Goal: Task Accomplishment & Management: Use online tool/utility

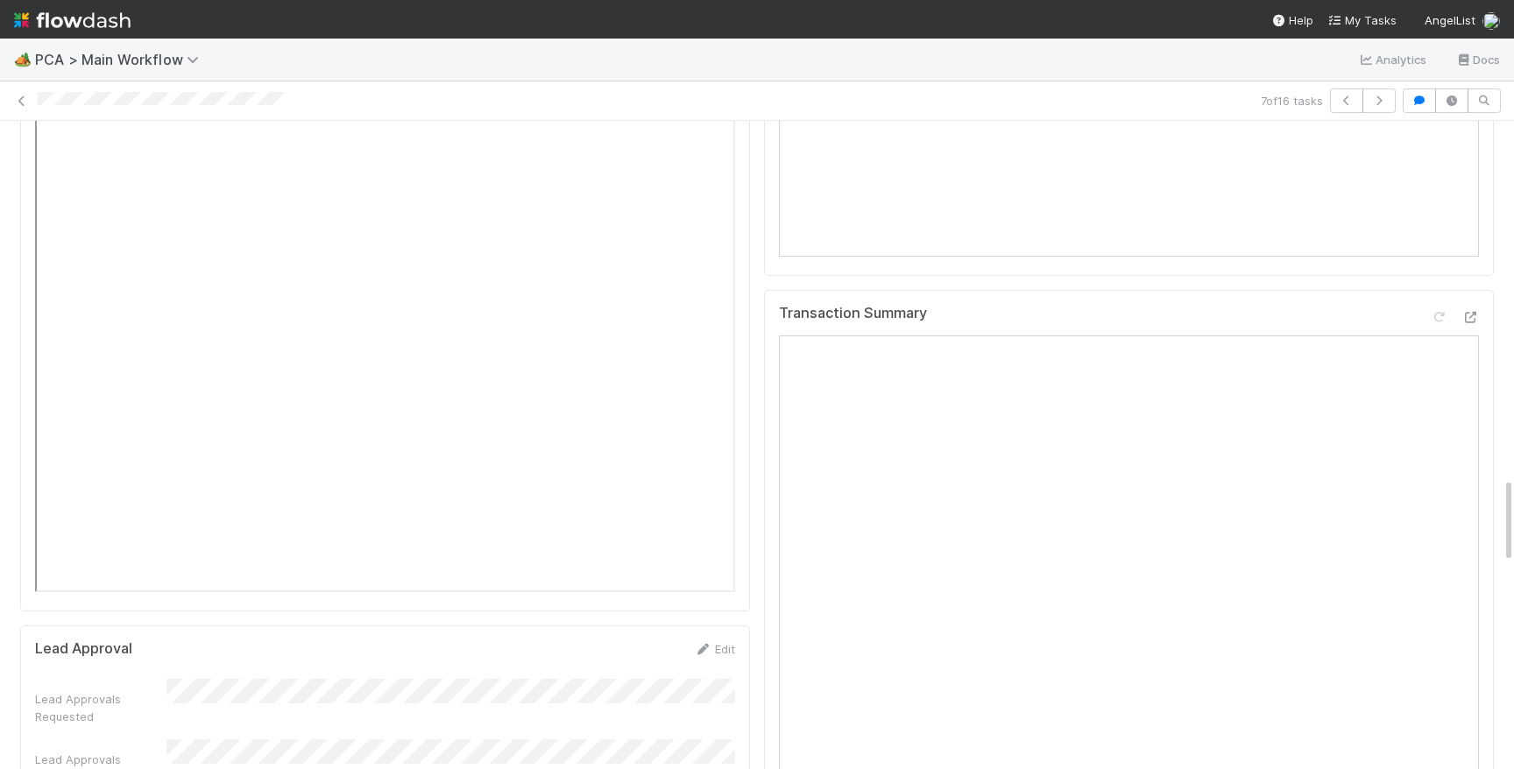
scroll to position [1906, 0]
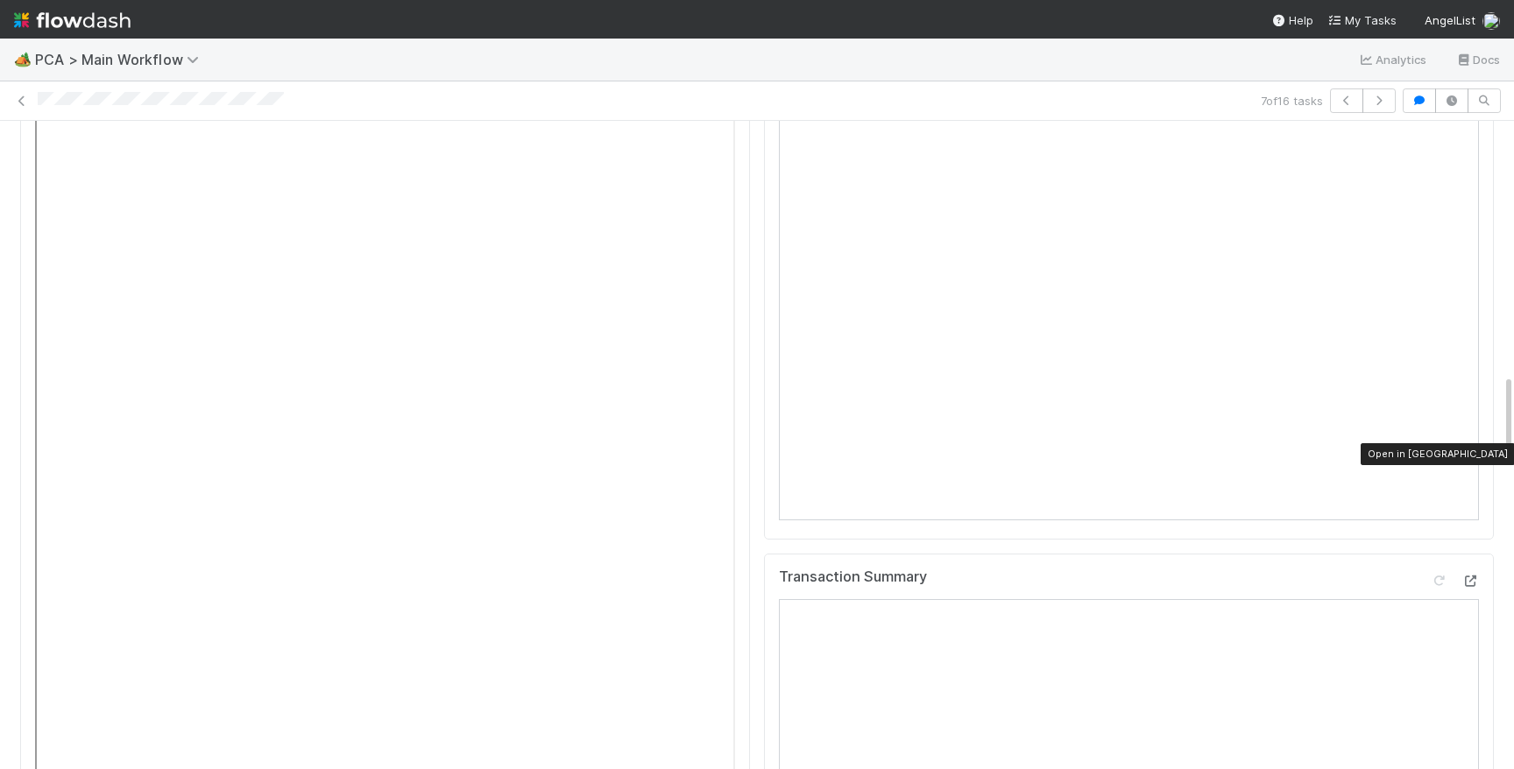
click at [1475, 576] on icon at bounding box center [1470, 581] width 18 height 11
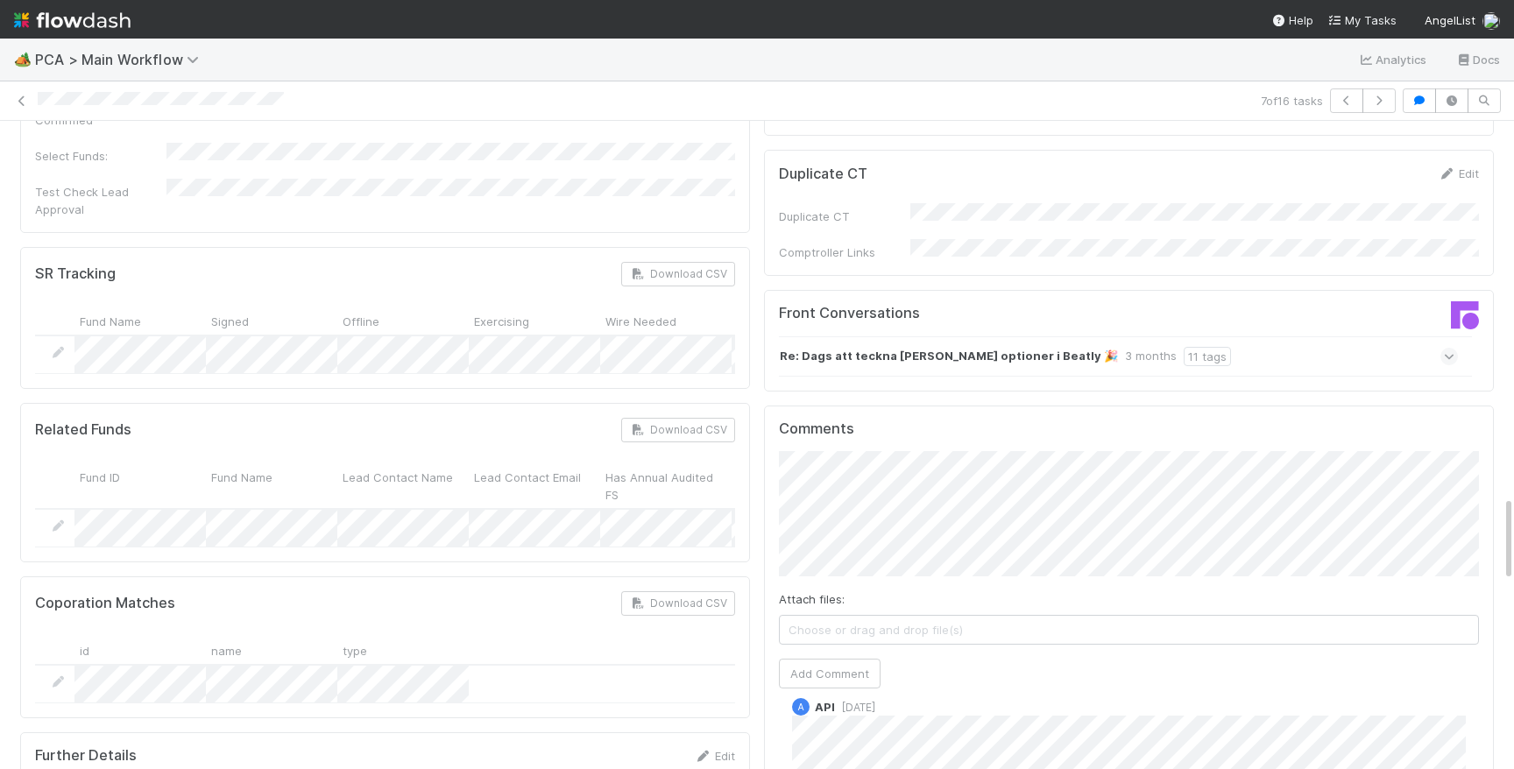
click at [788, 557] on div "Comments Attach files: Choose or drag and drop file(s) Add Comment [PERSON_NAME…" at bounding box center [1129, 734] width 700 height 626
click at [795, 659] on button "Add Comment" at bounding box center [830, 674] width 102 height 30
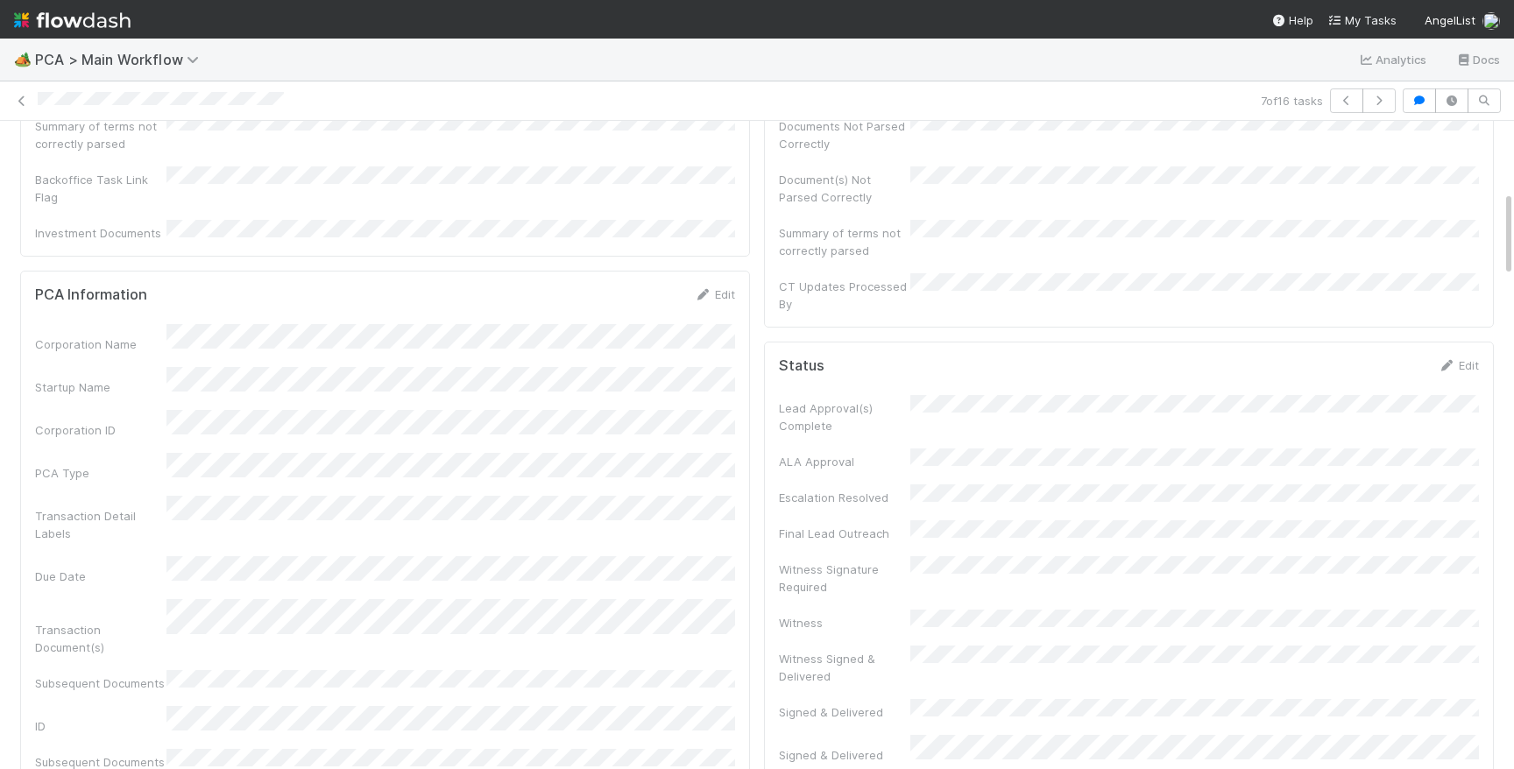
scroll to position [0, 0]
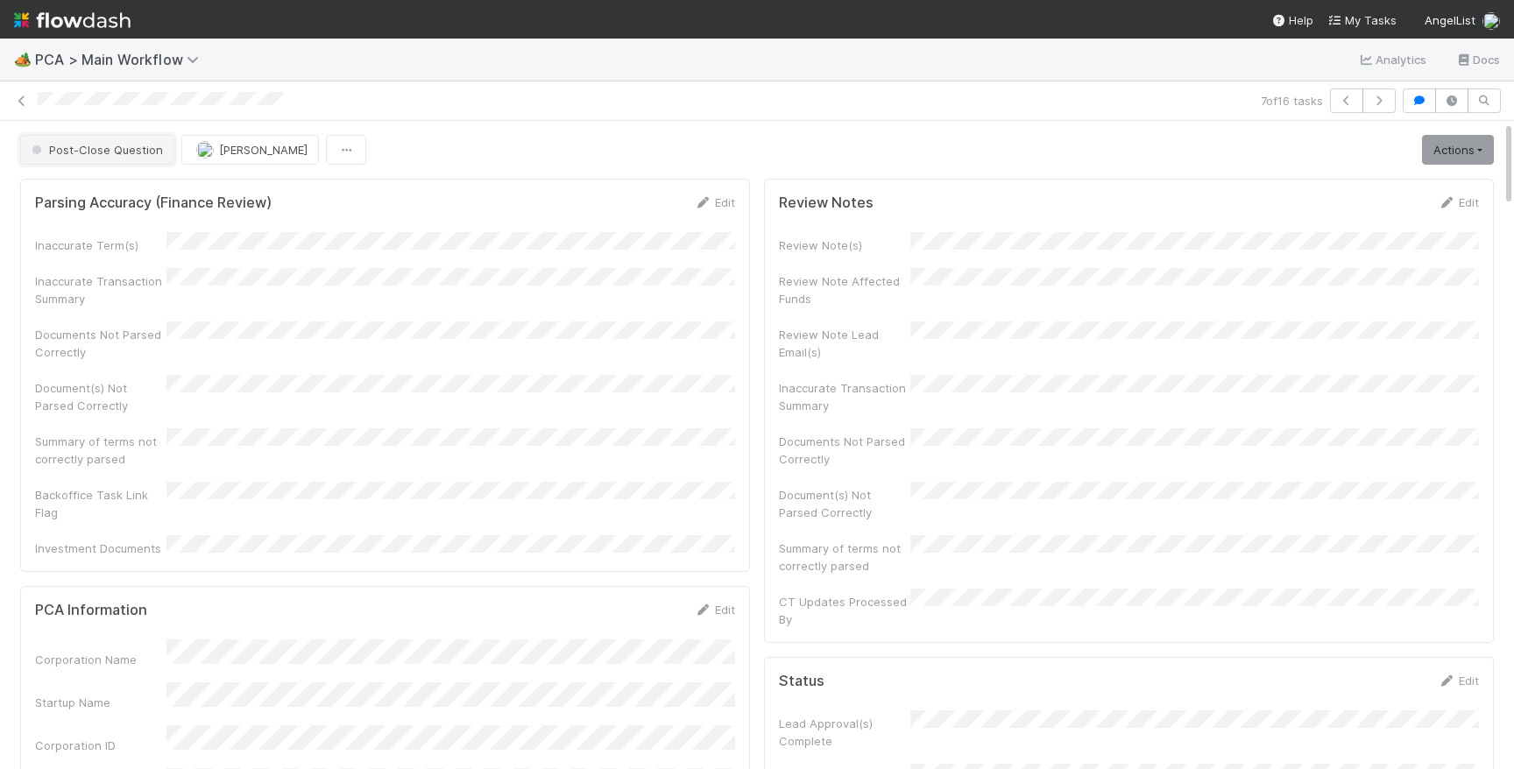
click at [95, 141] on button "Post-Close Question" at bounding box center [97, 150] width 154 height 30
click at [101, 11] on img at bounding box center [72, 20] width 117 height 30
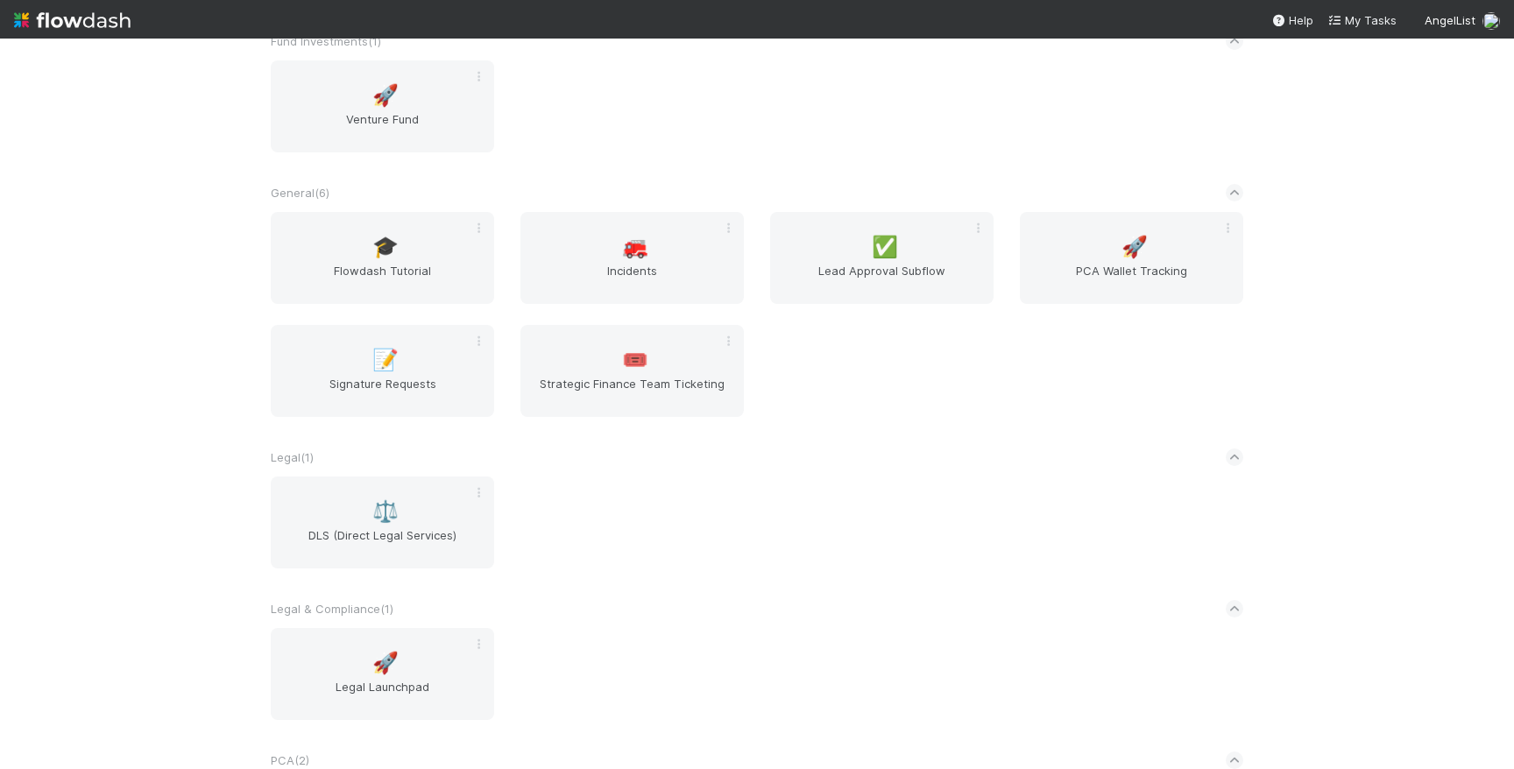
scroll to position [378, 0]
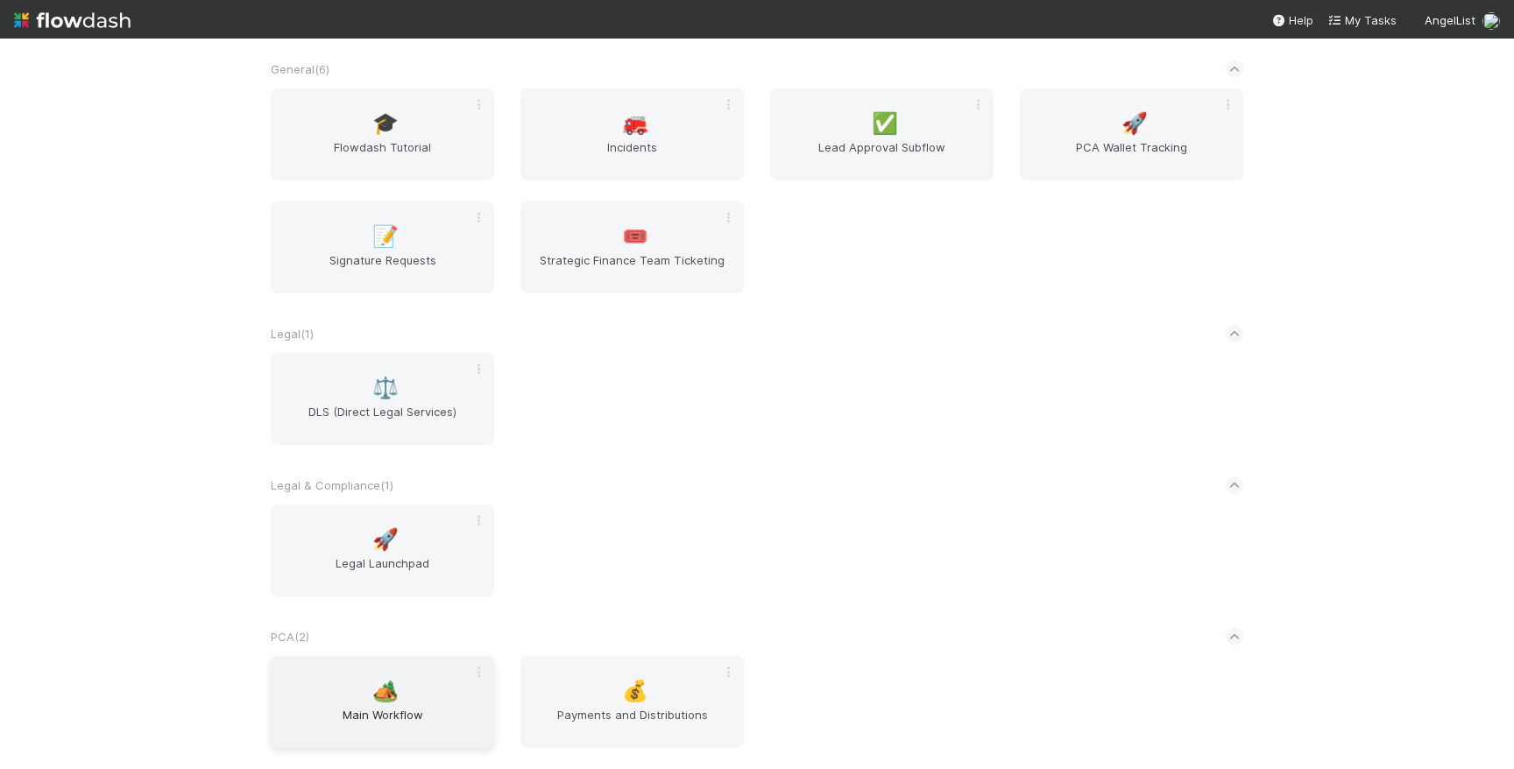
click at [456, 686] on div "🏕️ Main Workflow" at bounding box center [382, 702] width 223 height 92
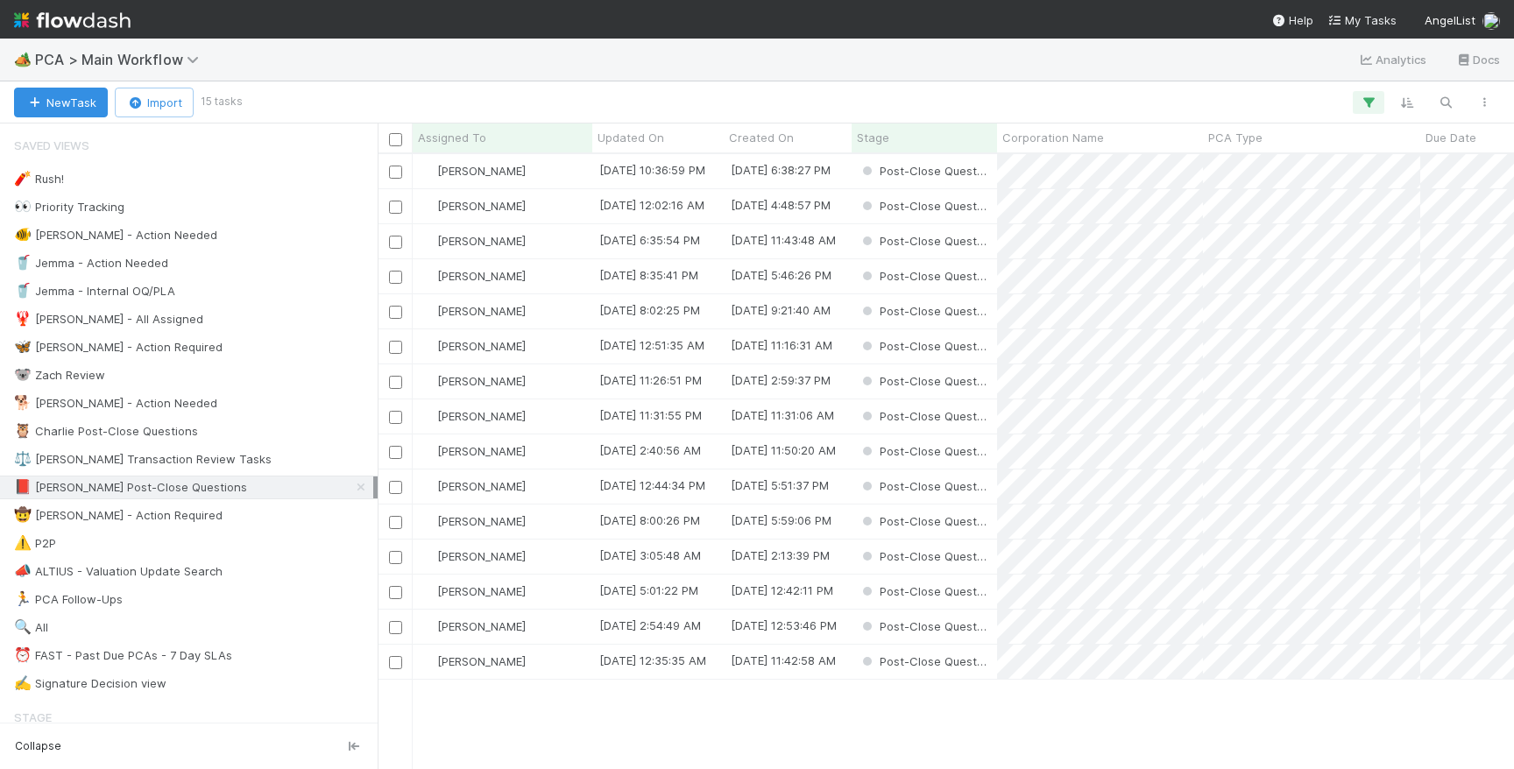
scroll to position [614, 1136]
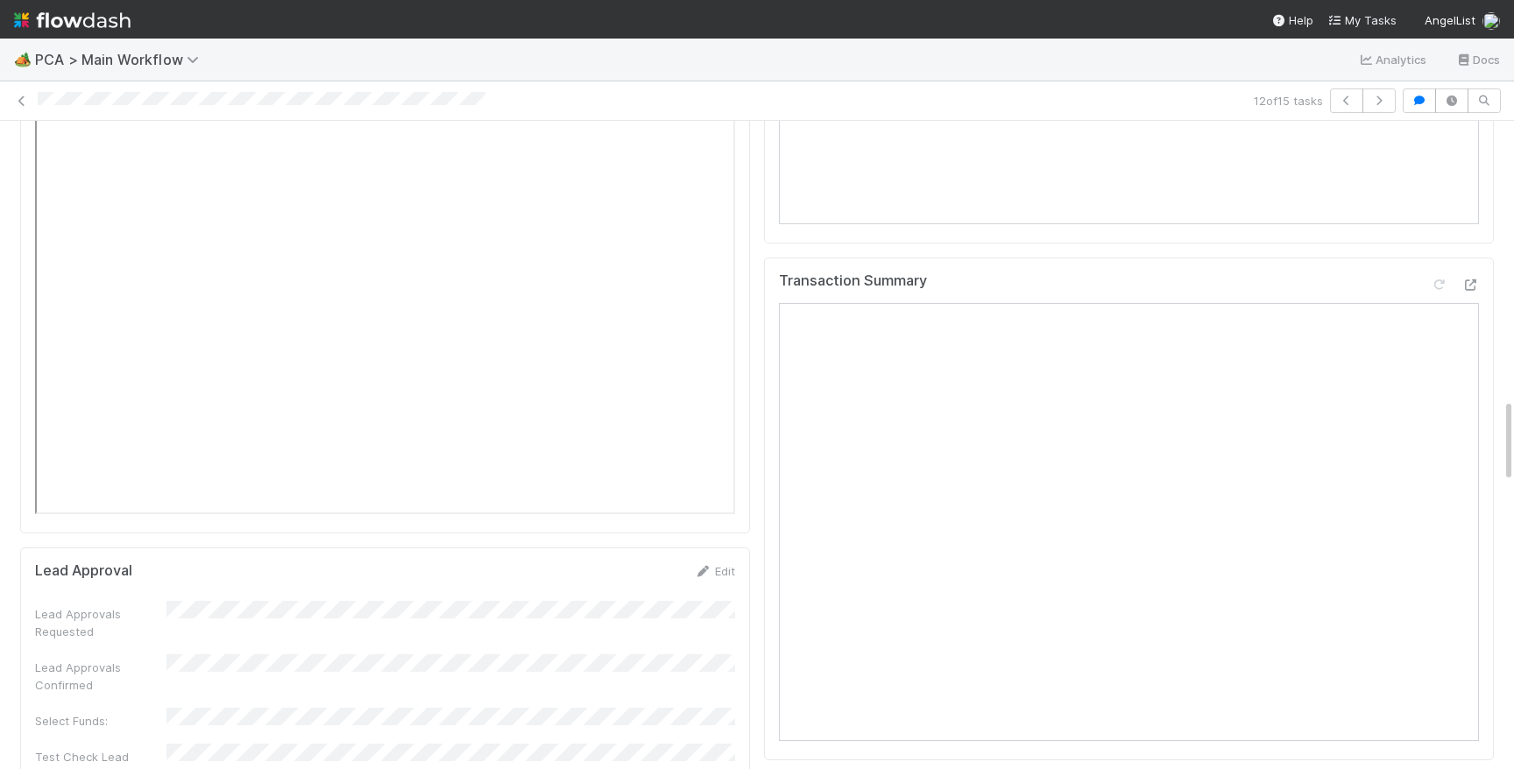
scroll to position [2137, 0]
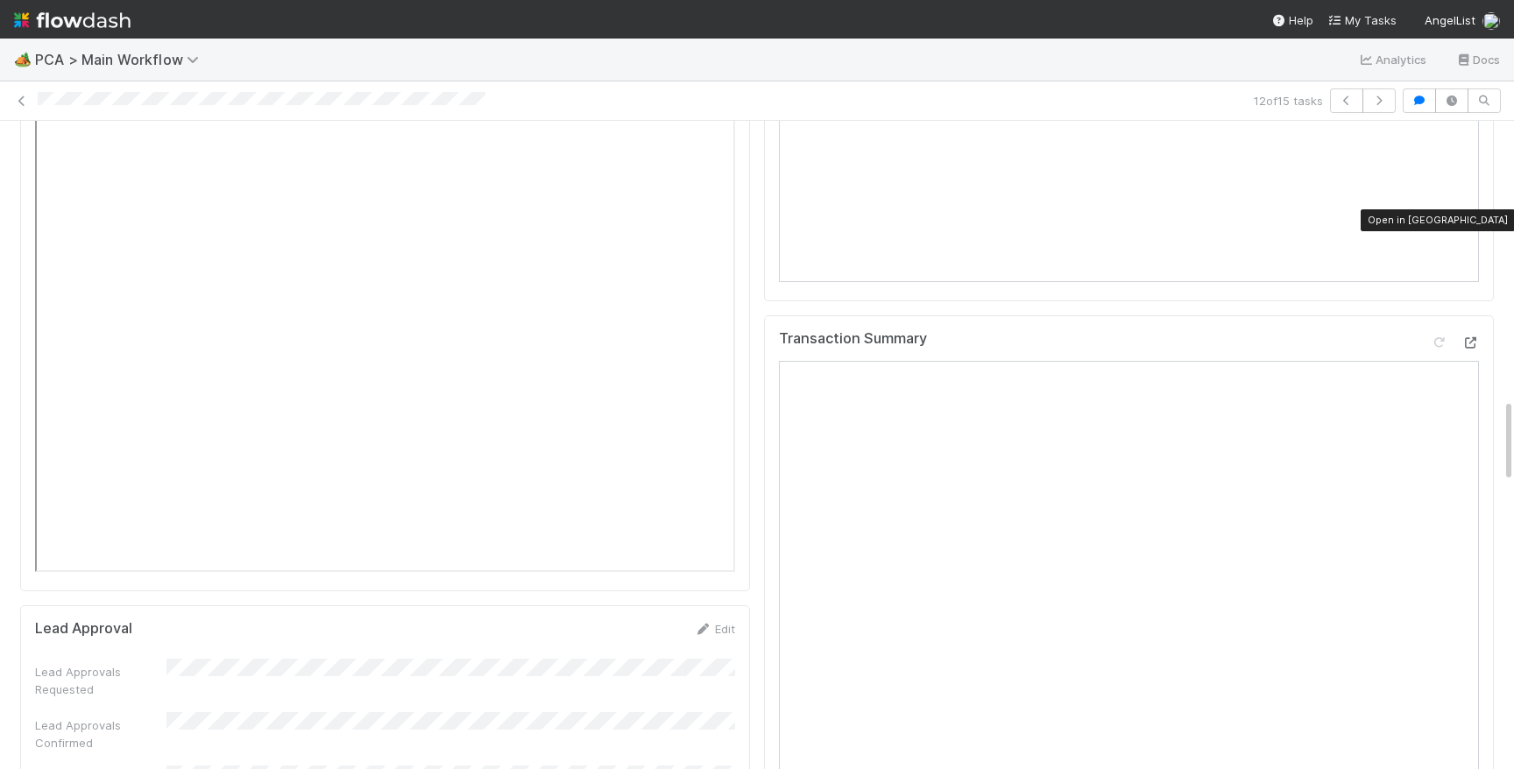
click at [1469, 337] on icon at bounding box center [1470, 342] width 18 height 11
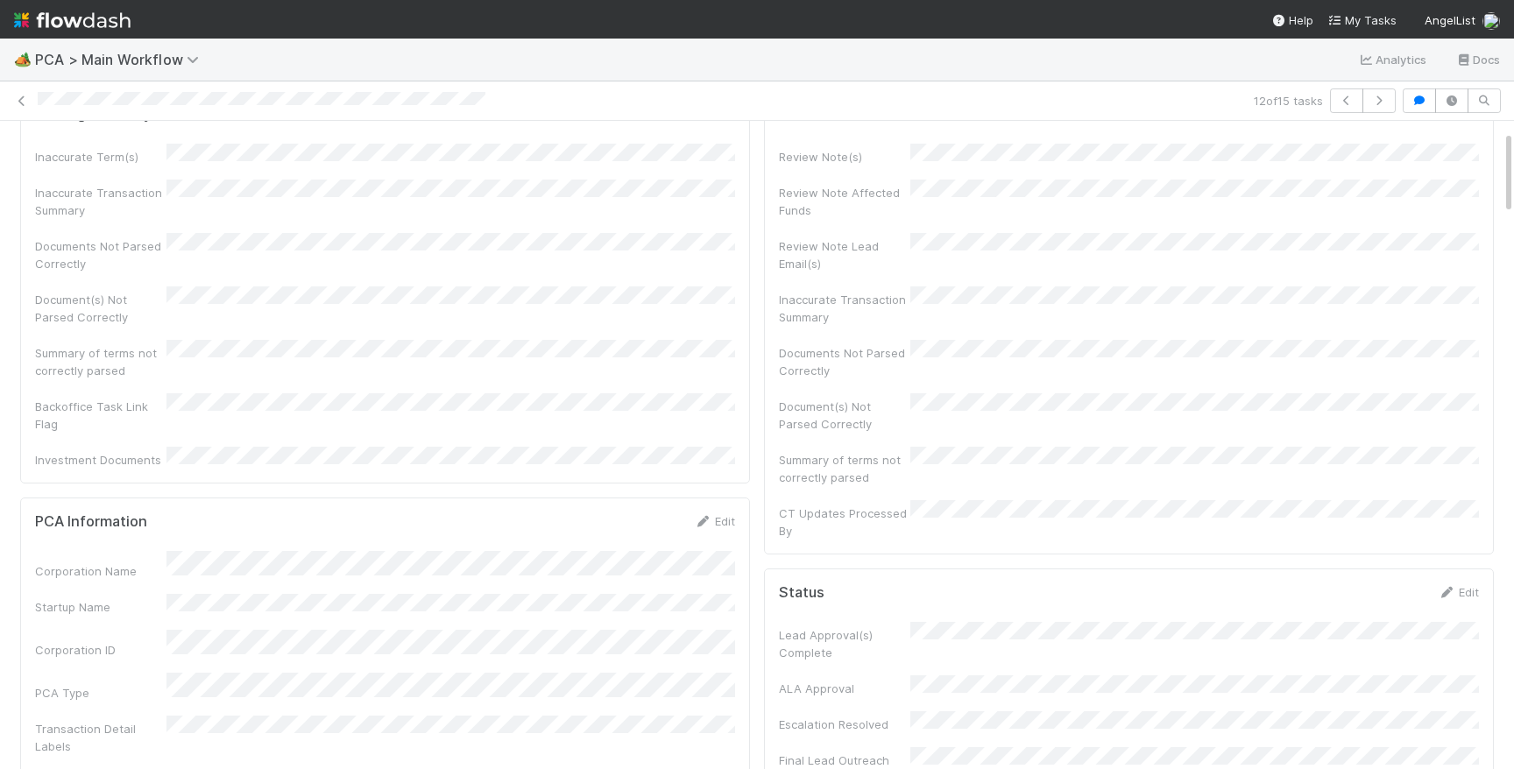
scroll to position [76, 0]
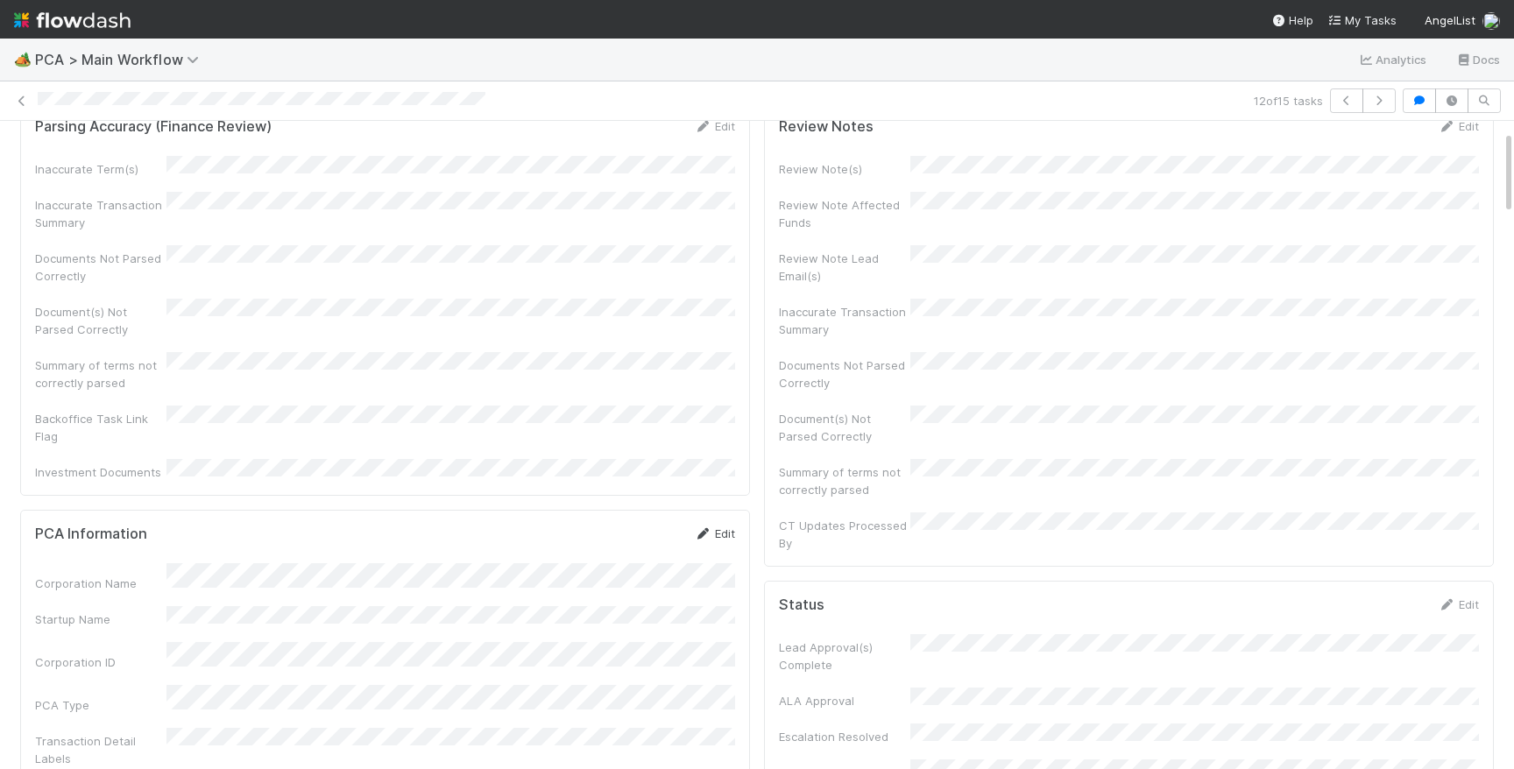
click at [730, 527] on link "Edit" at bounding box center [714, 534] width 41 height 14
click at [629, 525] on button "Save" at bounding box center [642, 540] width 50 height 30
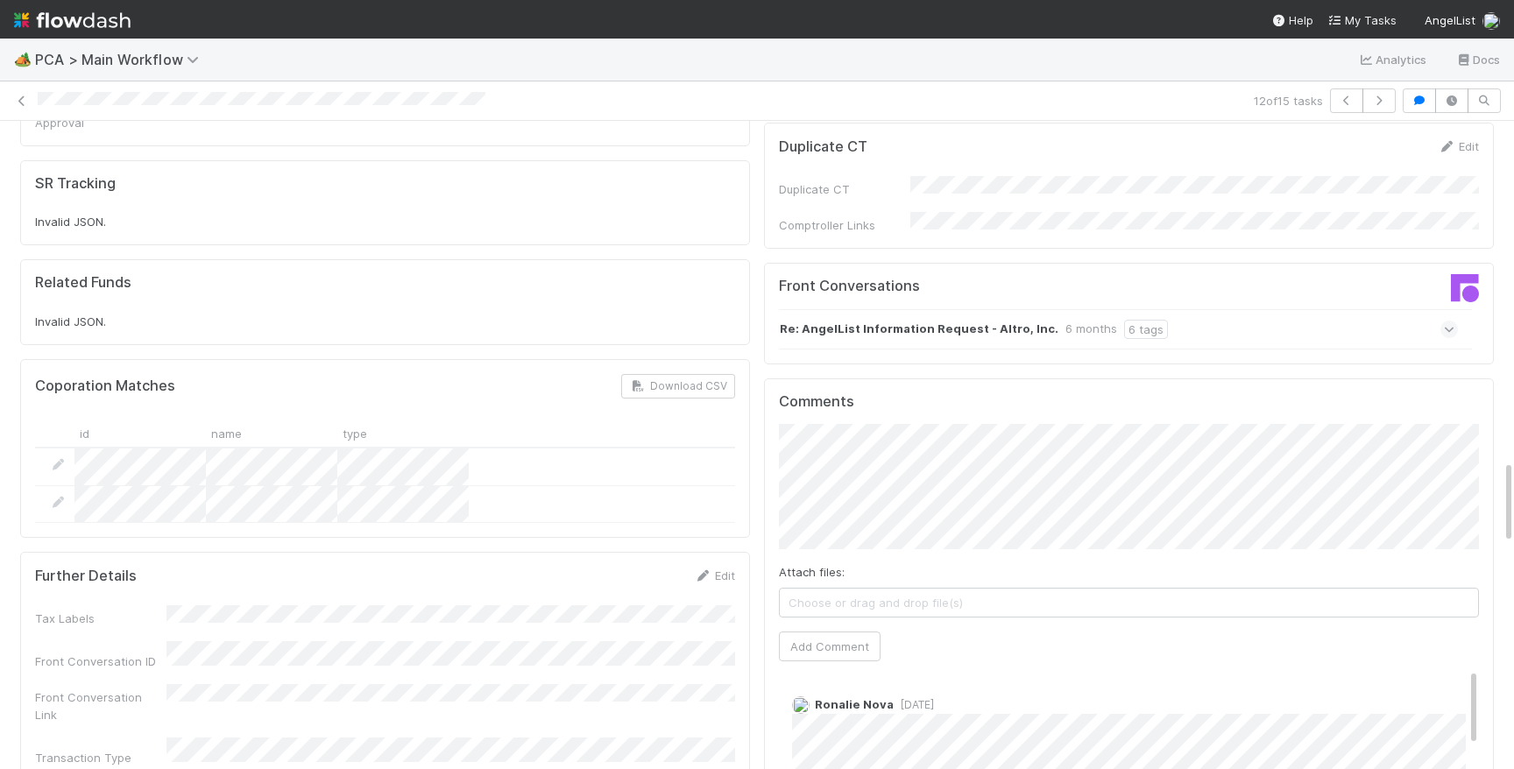
scroll to position [2852, 0]
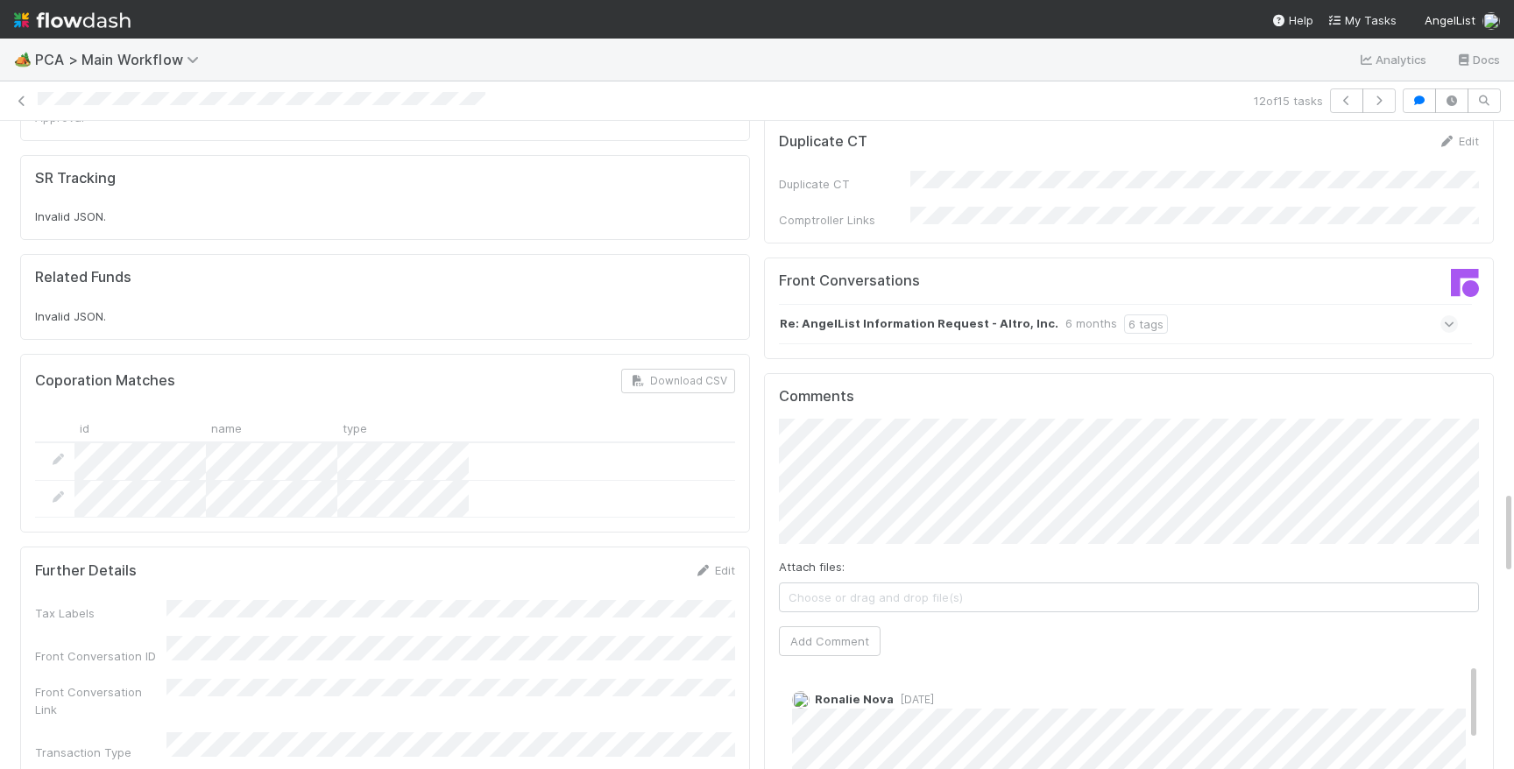
click at [836, 626] on button "Add Comment" at bounding box center [830, 641] width 102 height 30
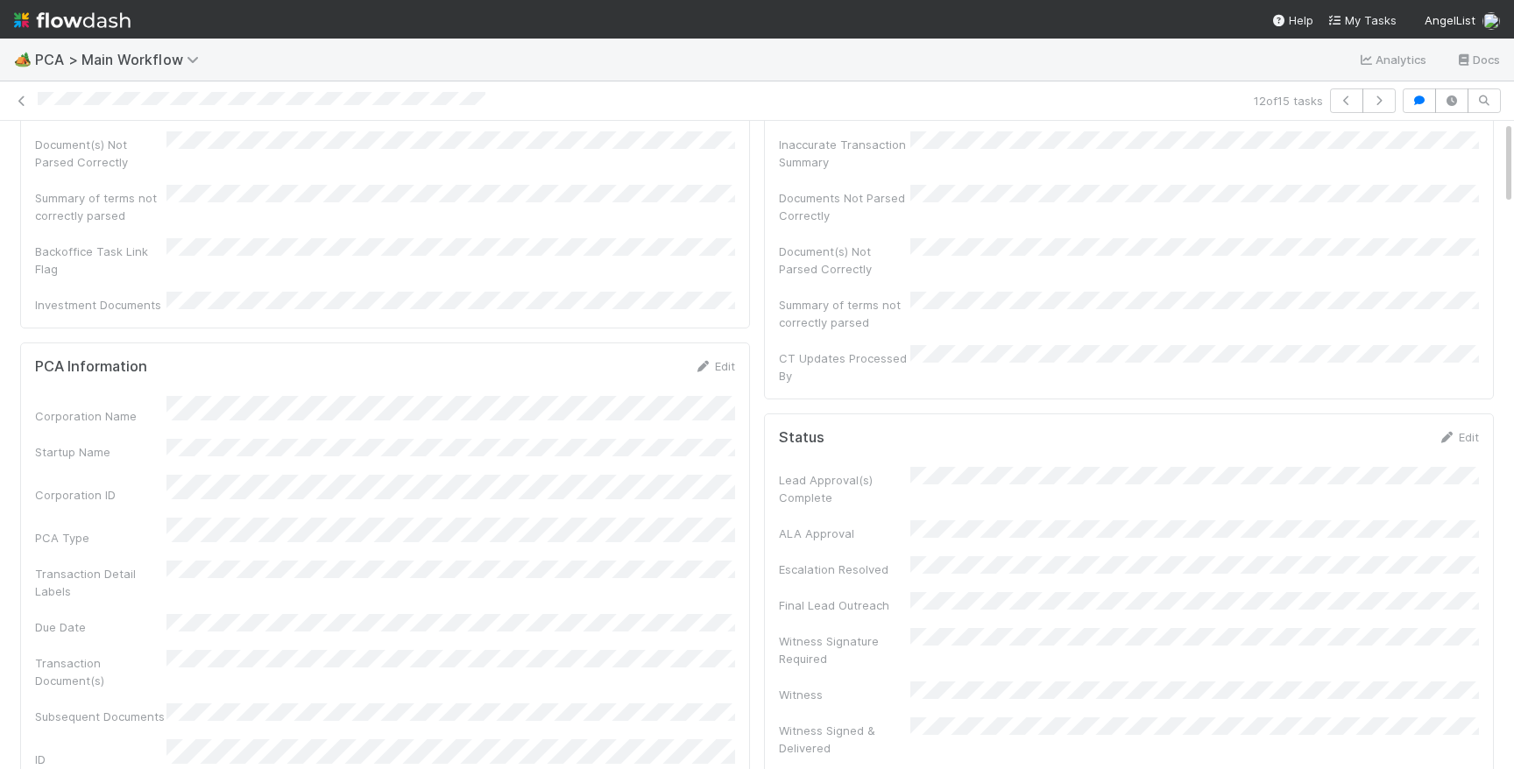
scroll to position [0, 0]
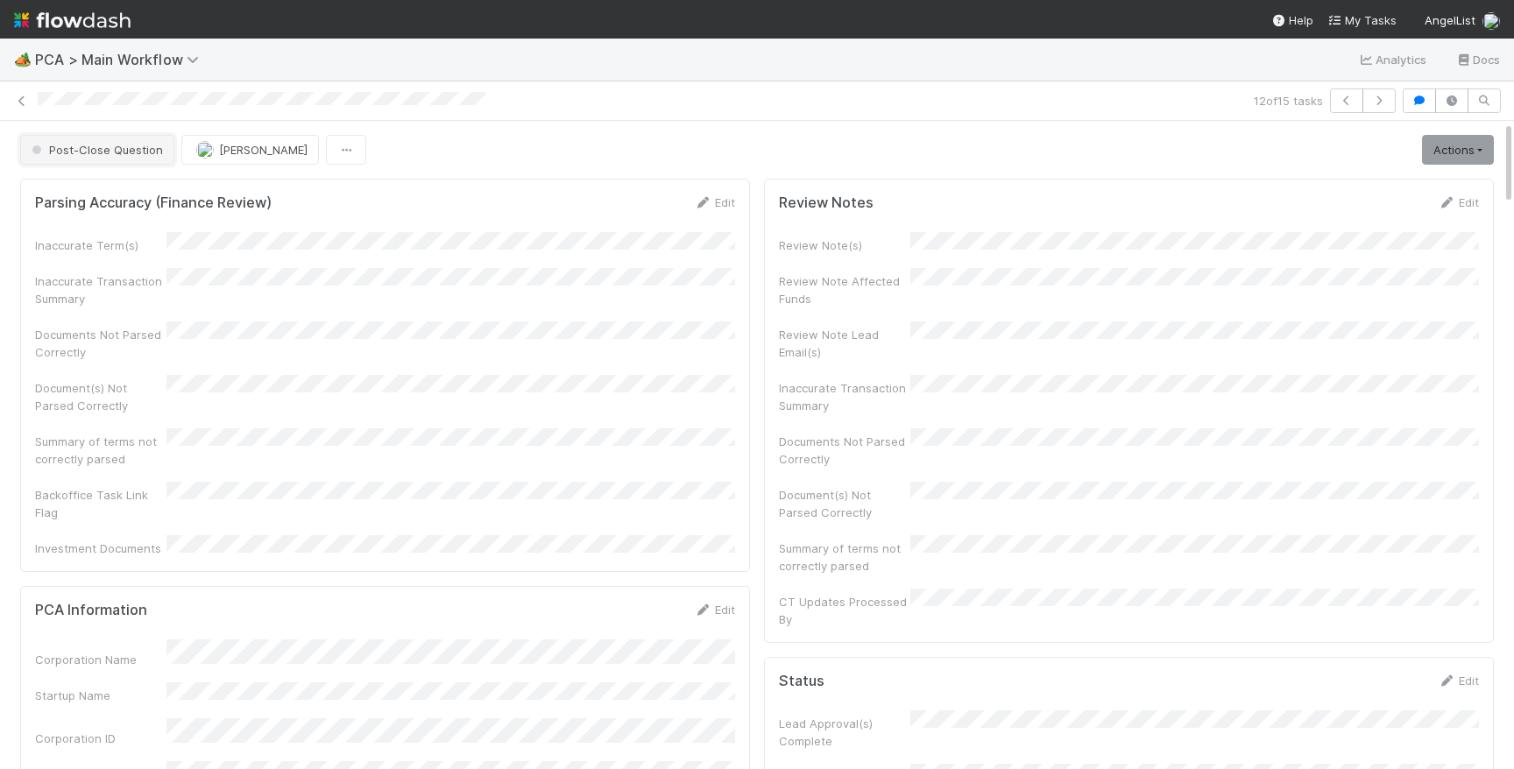
click at [110, 151] on span "Post-Close Question" at bounding box center [95, 150] width 135 height 14
click at [67, 22] on img at bounding box center [72, 20] width 117 height 30
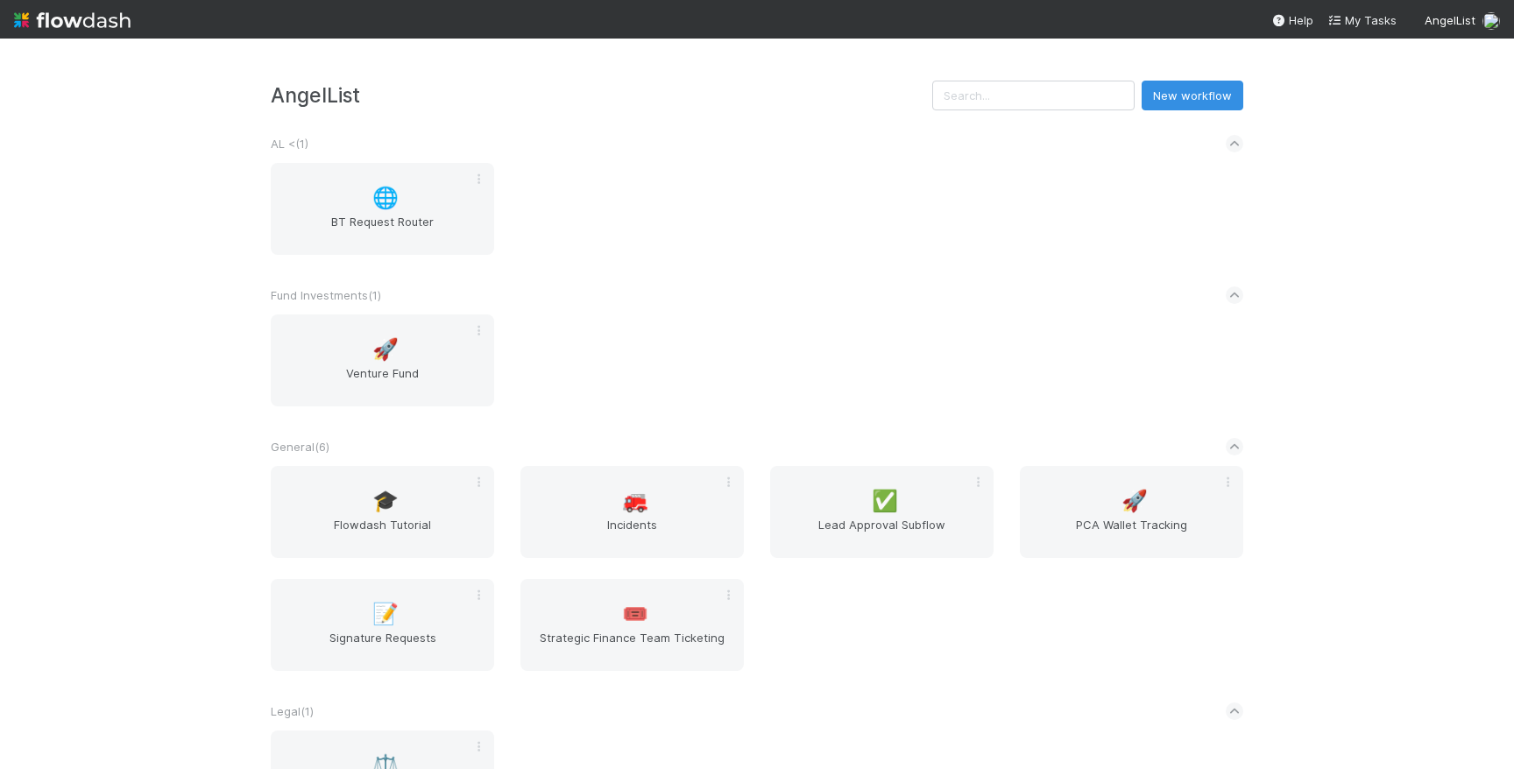
scroll to position [378, 0]
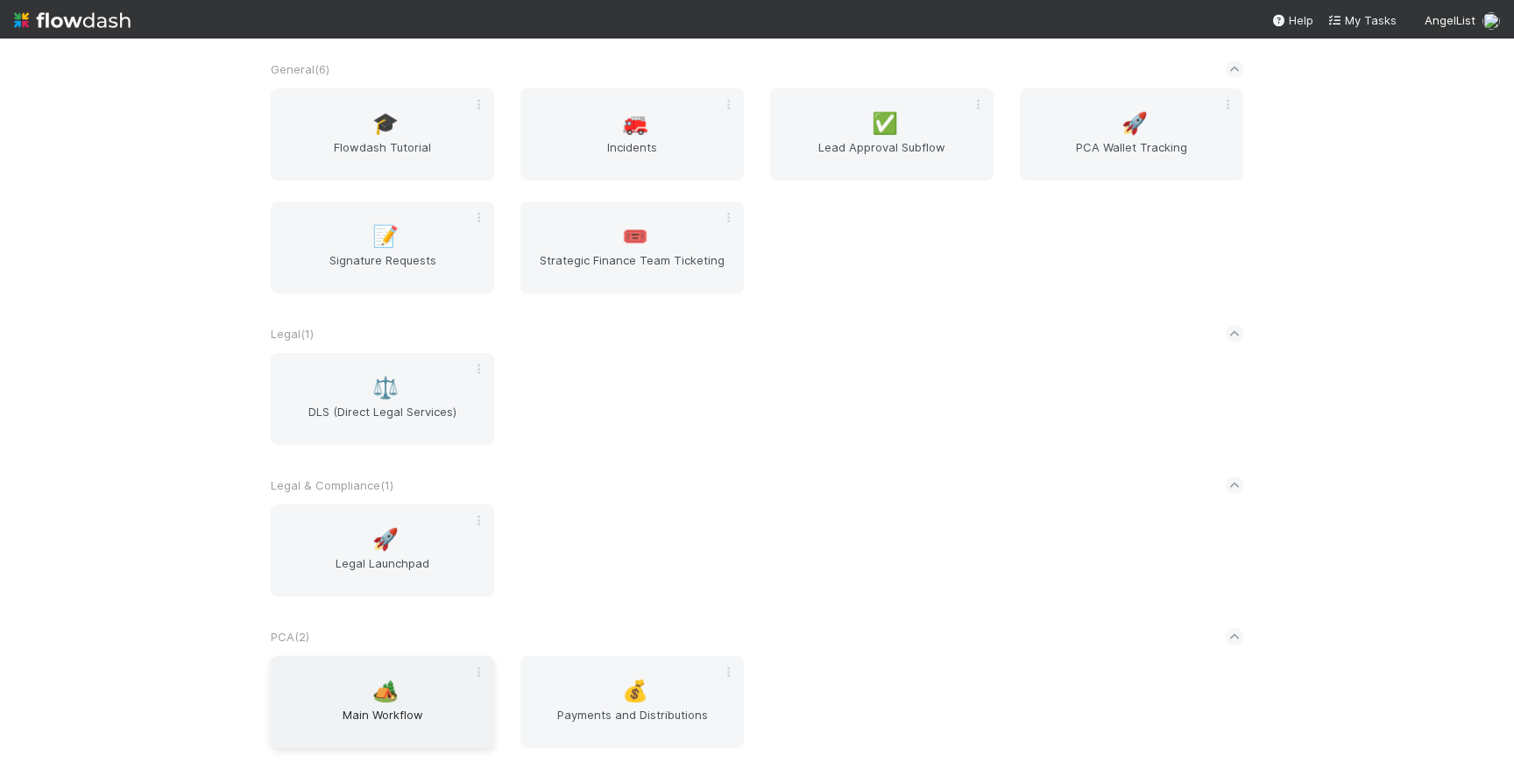
click at [418, 716] on span "Main Workflow" at bounding box center [382, 723] width 209 height 35
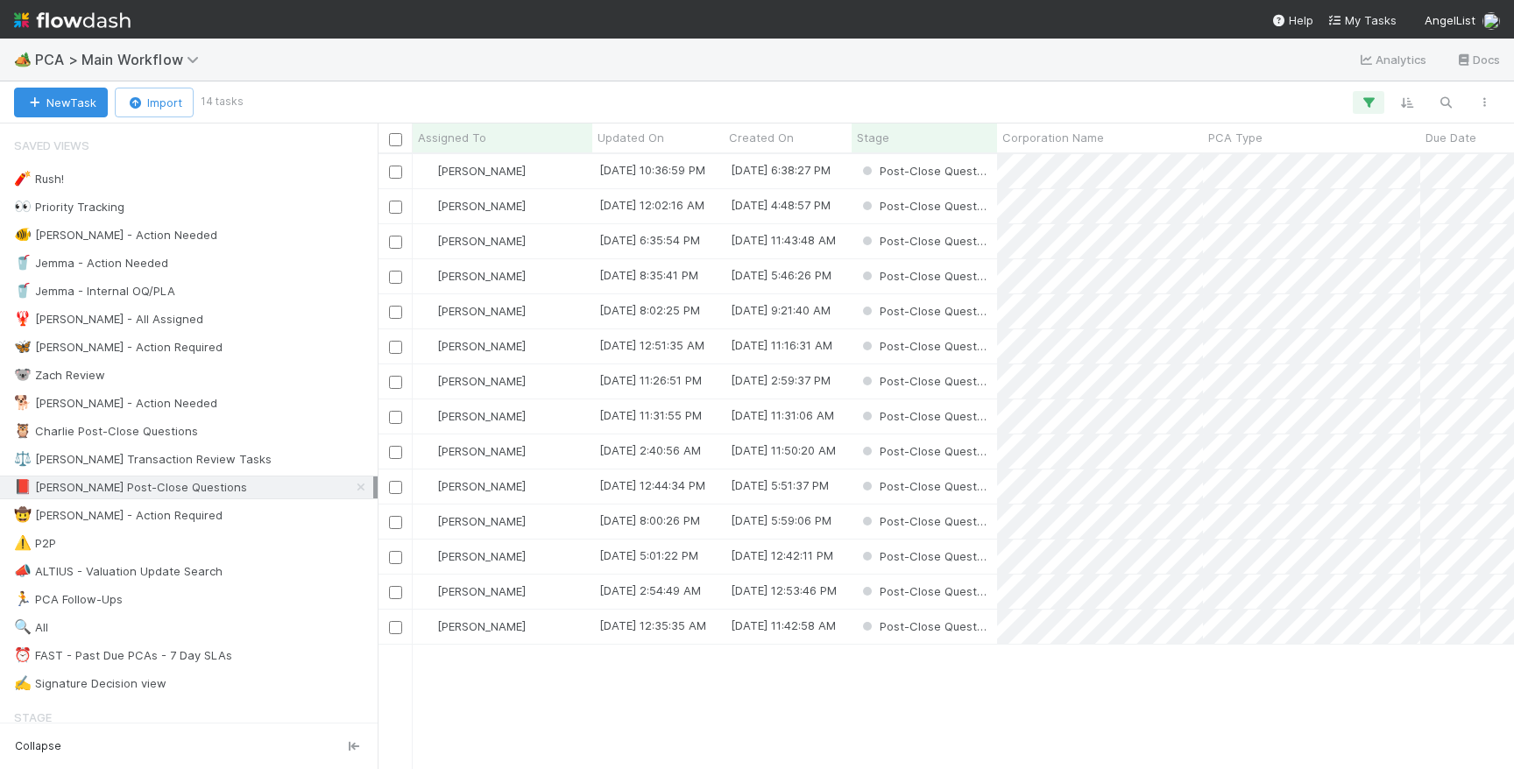
scroll to position [614, 1136]
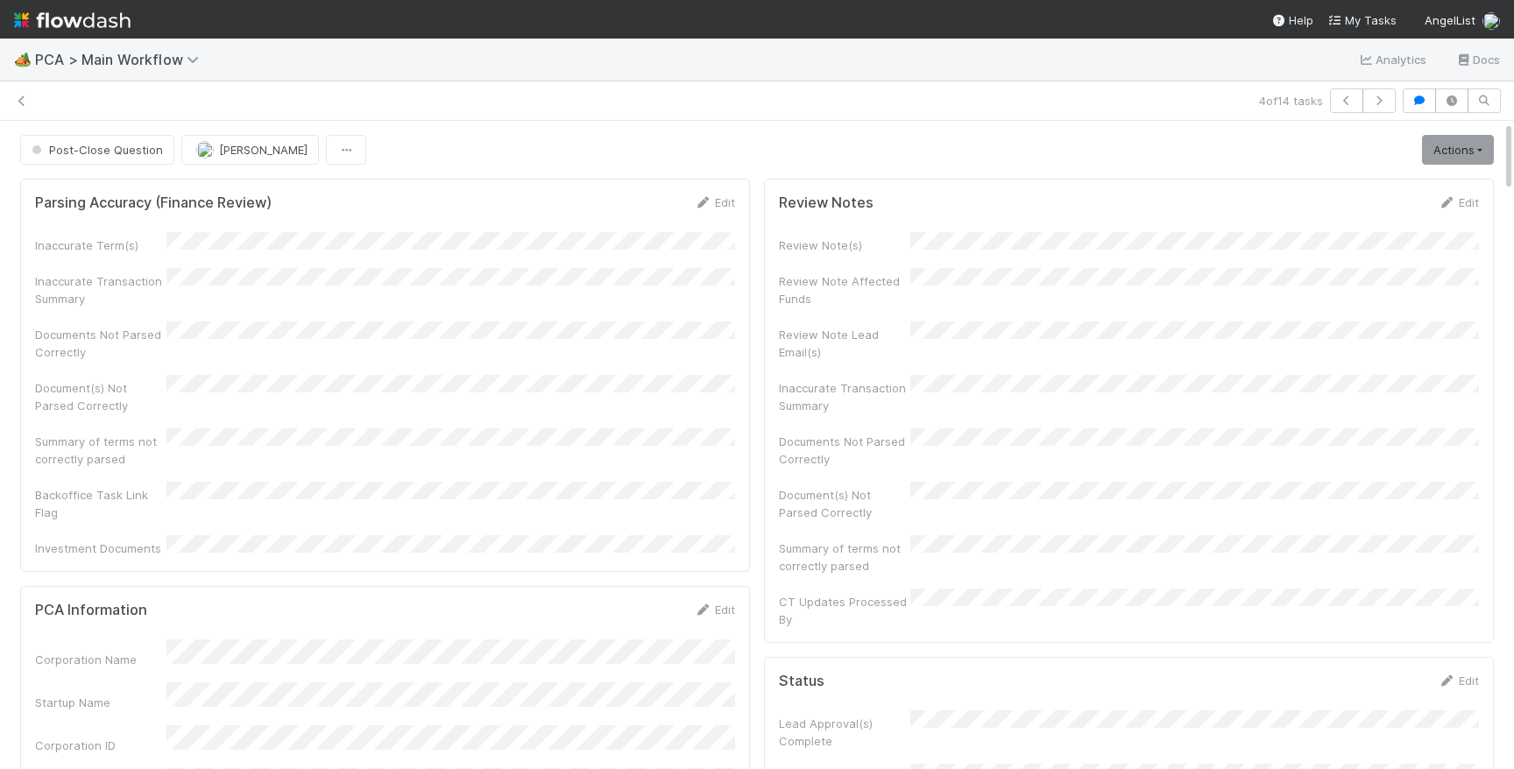
scroll to position [1, 1]
